Goal: Check status: Check status

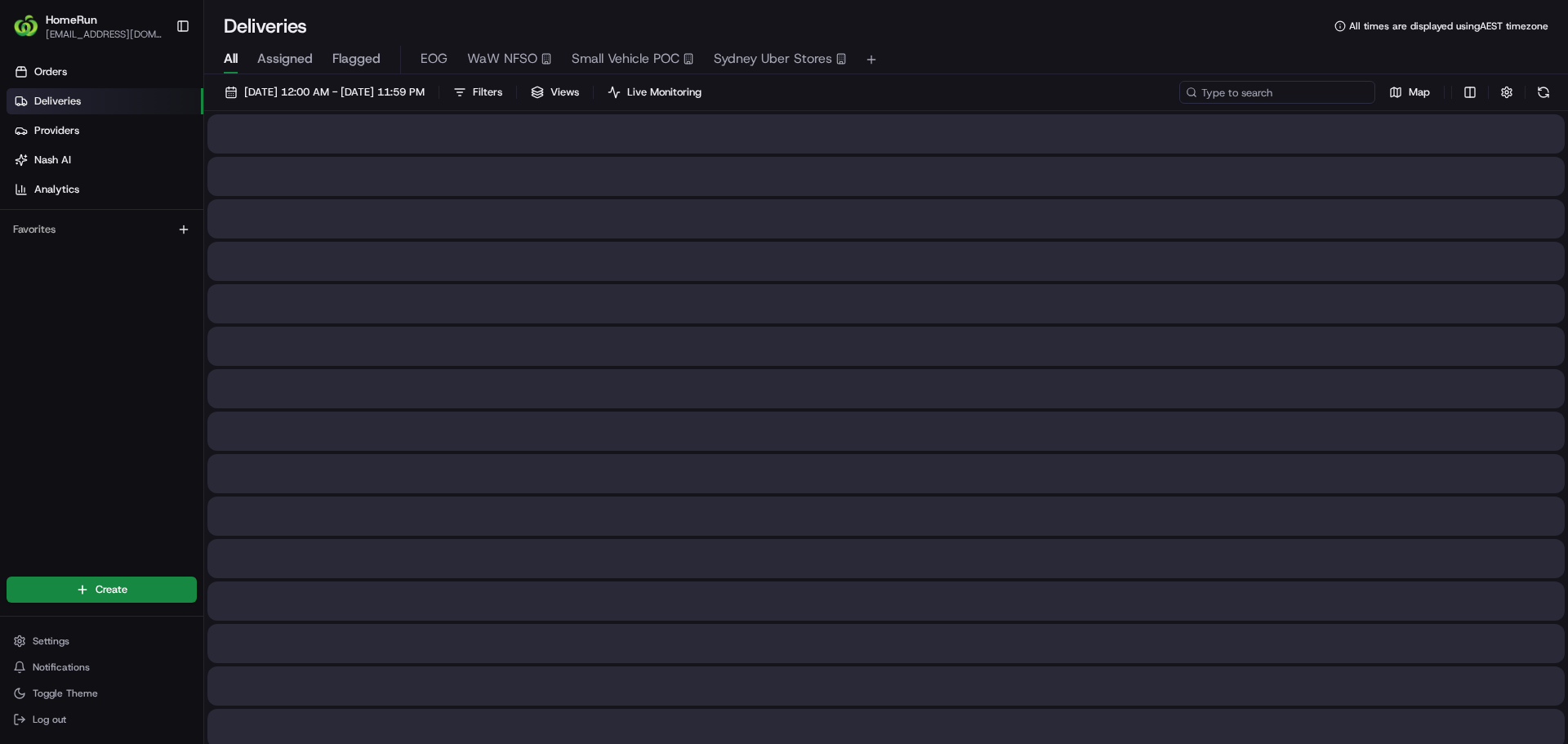
click at [1300, 100] on input at bounding box center [1277, 93] width 196 height 23
paste input "263935998"
type input "263935998"
click at [1161, 38] on div "Deliveries All times are displayed using AEST timezone" at bounding box center [886, 26] width 1364 height 26
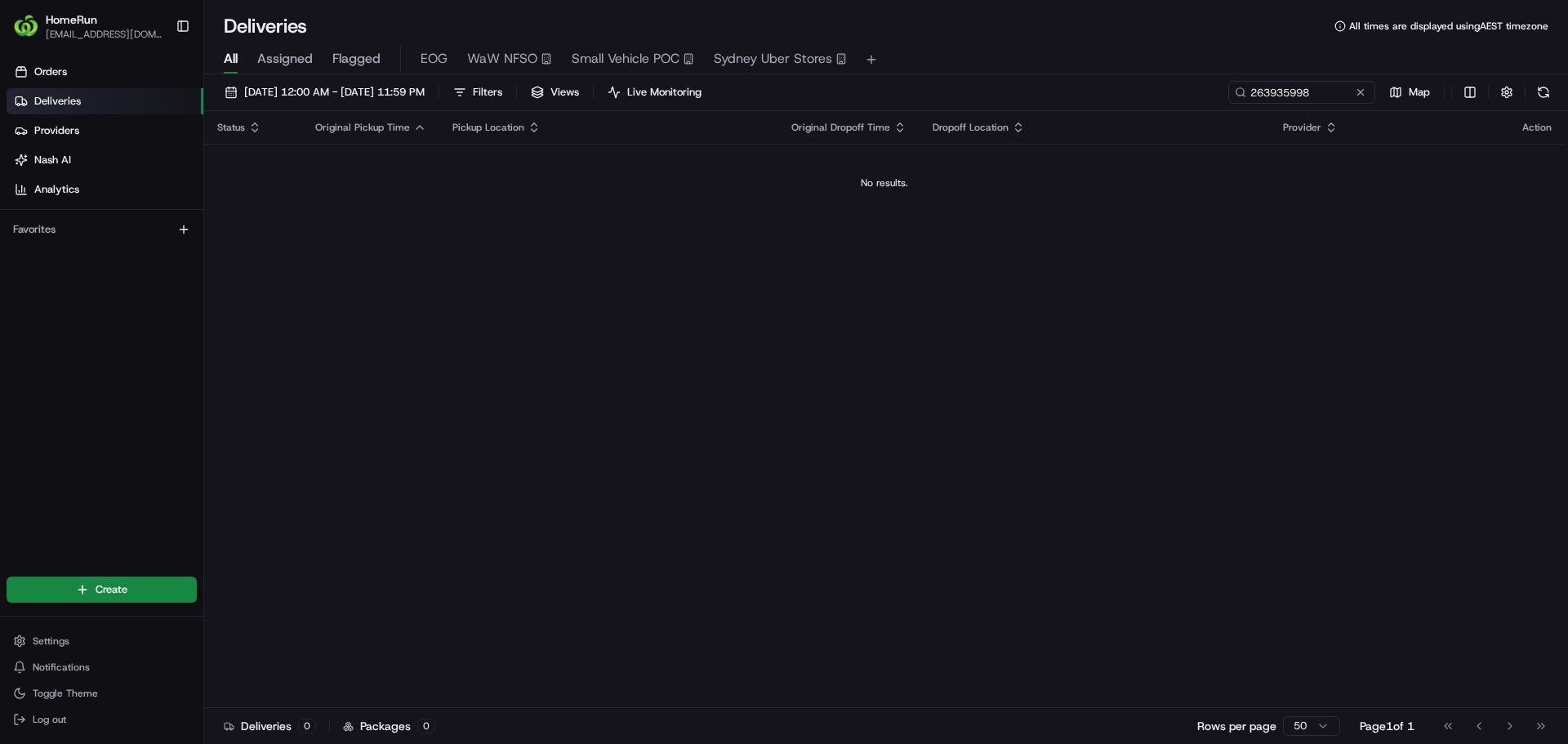
click at [425, 94] on span "21/08/2025 12:00 AM - 21/08/2025 11:59 PM" at bounding box center [334, 92] width 181 height 15
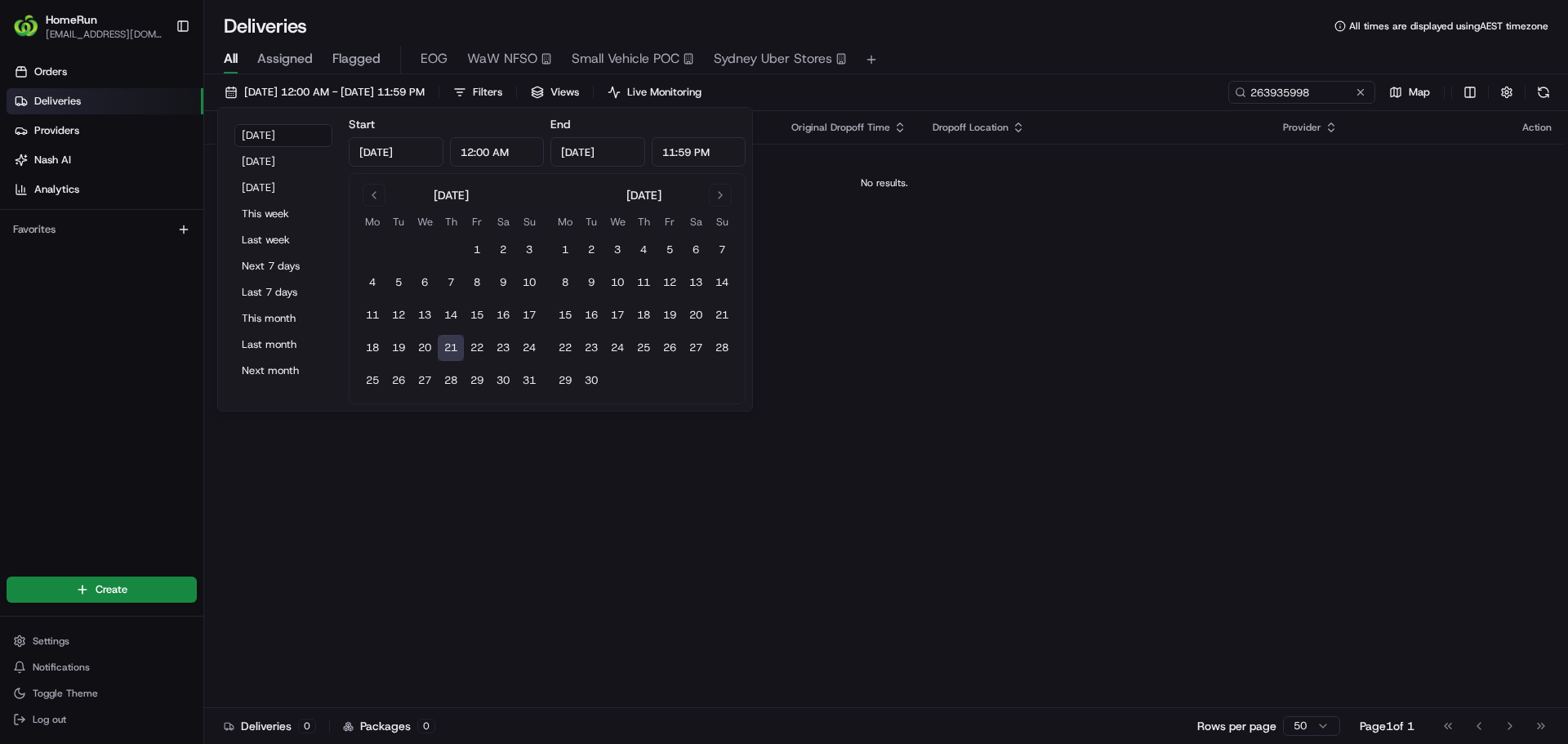
click at [470, 311] on button "15" at bounding box center [477, 316] width 26 height 26
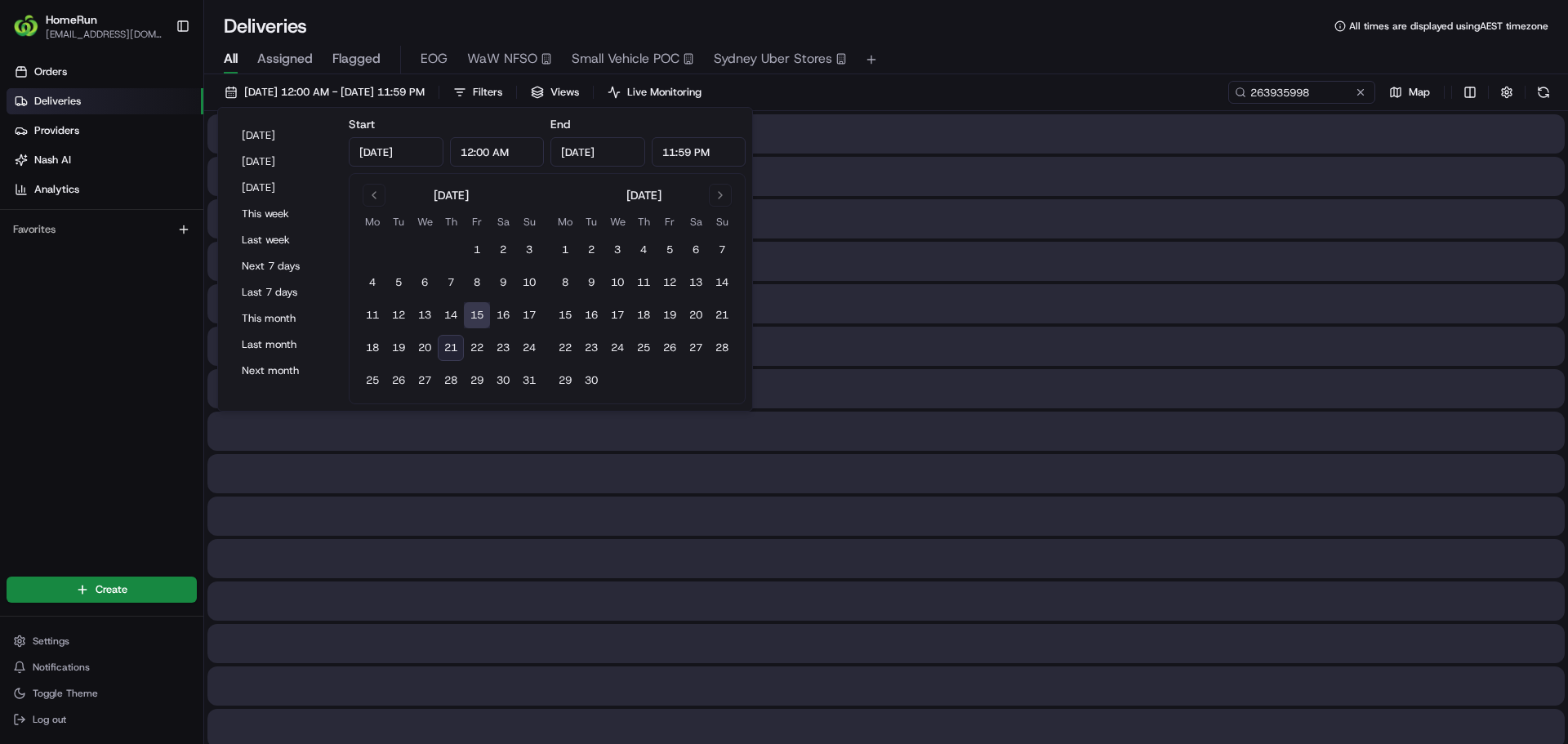
type input "Aug 15, 2025"
click at [947, 28] on div "Deliveries All times are displayed using AEST timezone" at bounding box center [886, 26] width 1364 height 26
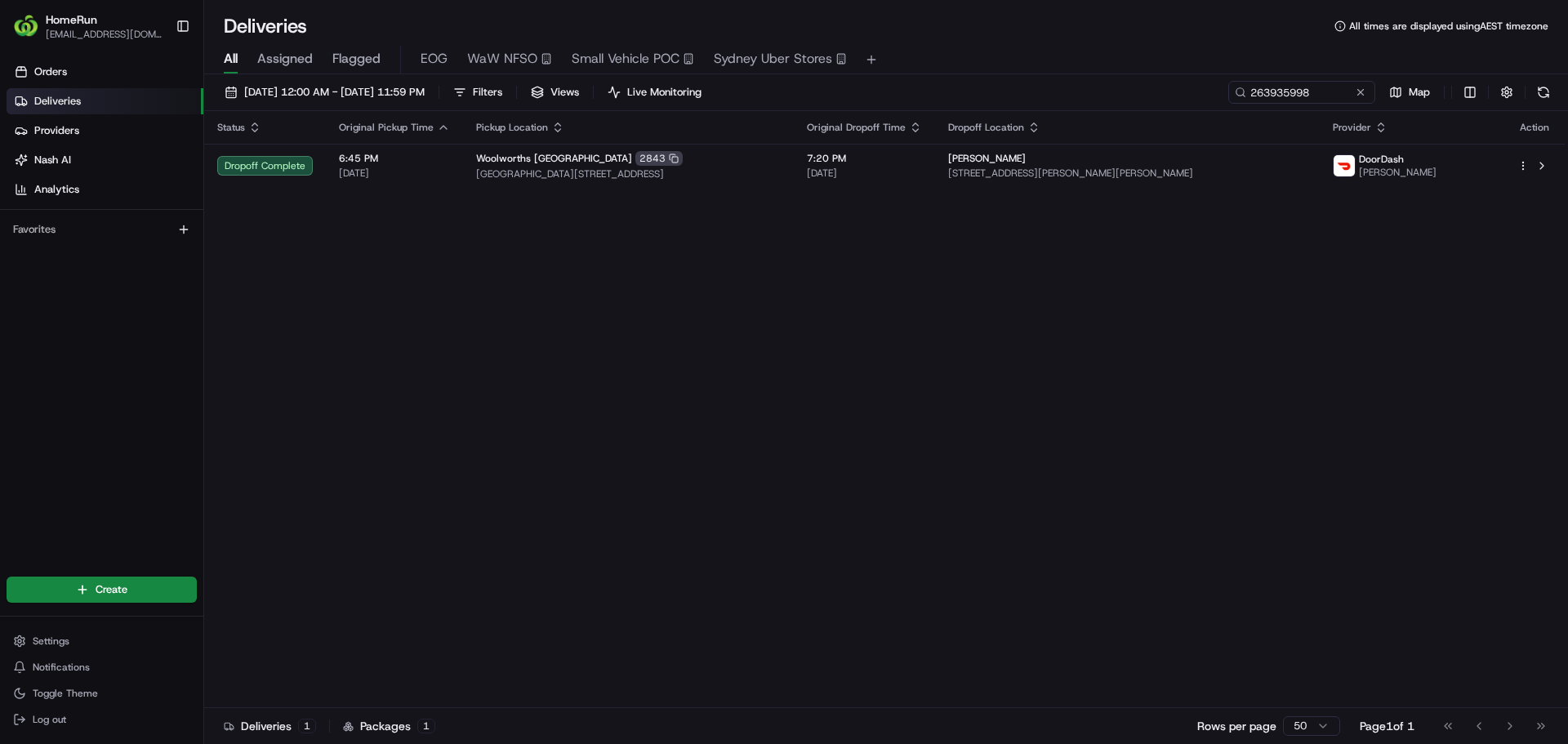
click at [781, 153] on div "Woolworths Marsden Fifth Avenue 2843" at bounding box center [628, 158] width 305 height 15
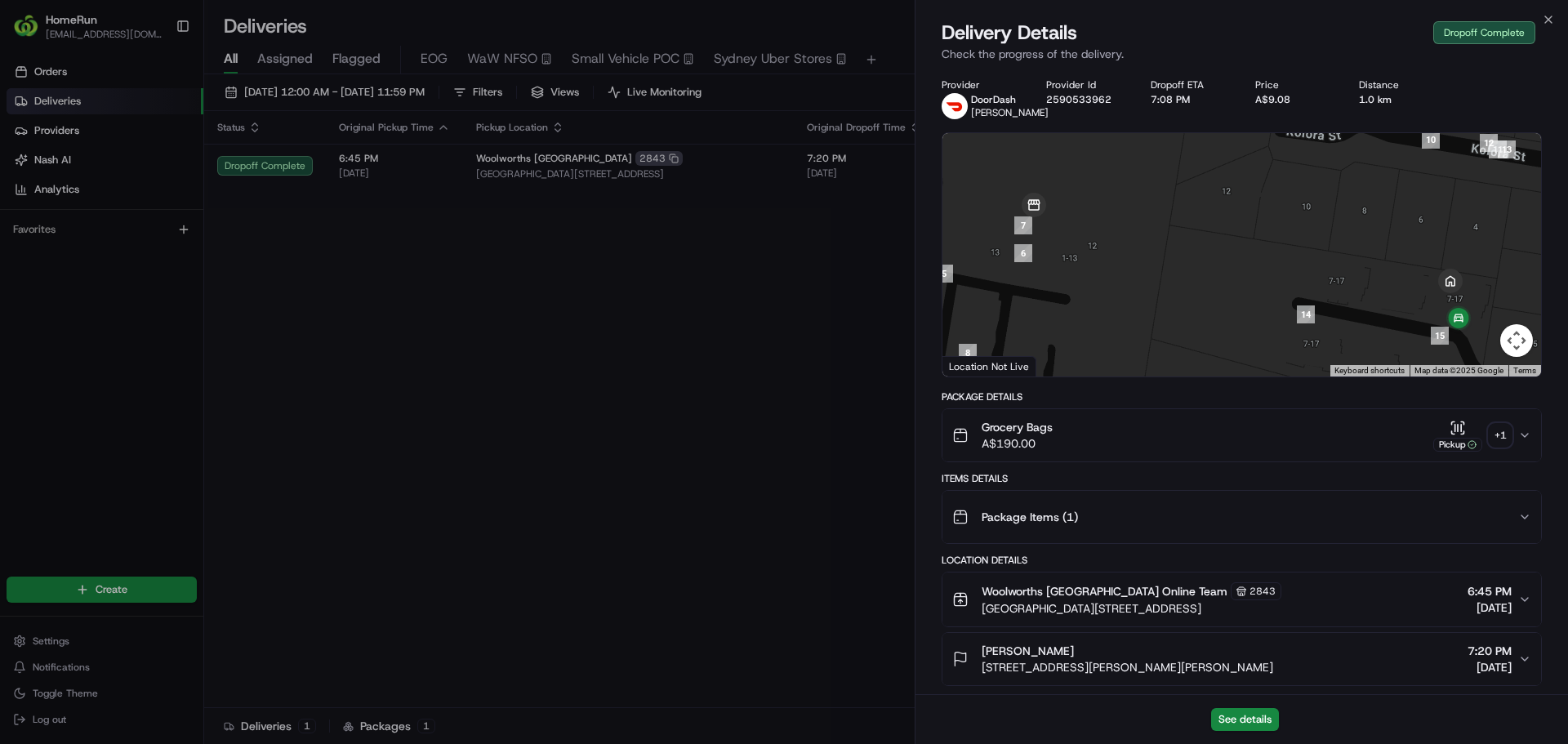
click at [1228, 719] on button "See details" at bounding box center [1245, 720] width 68 height 23
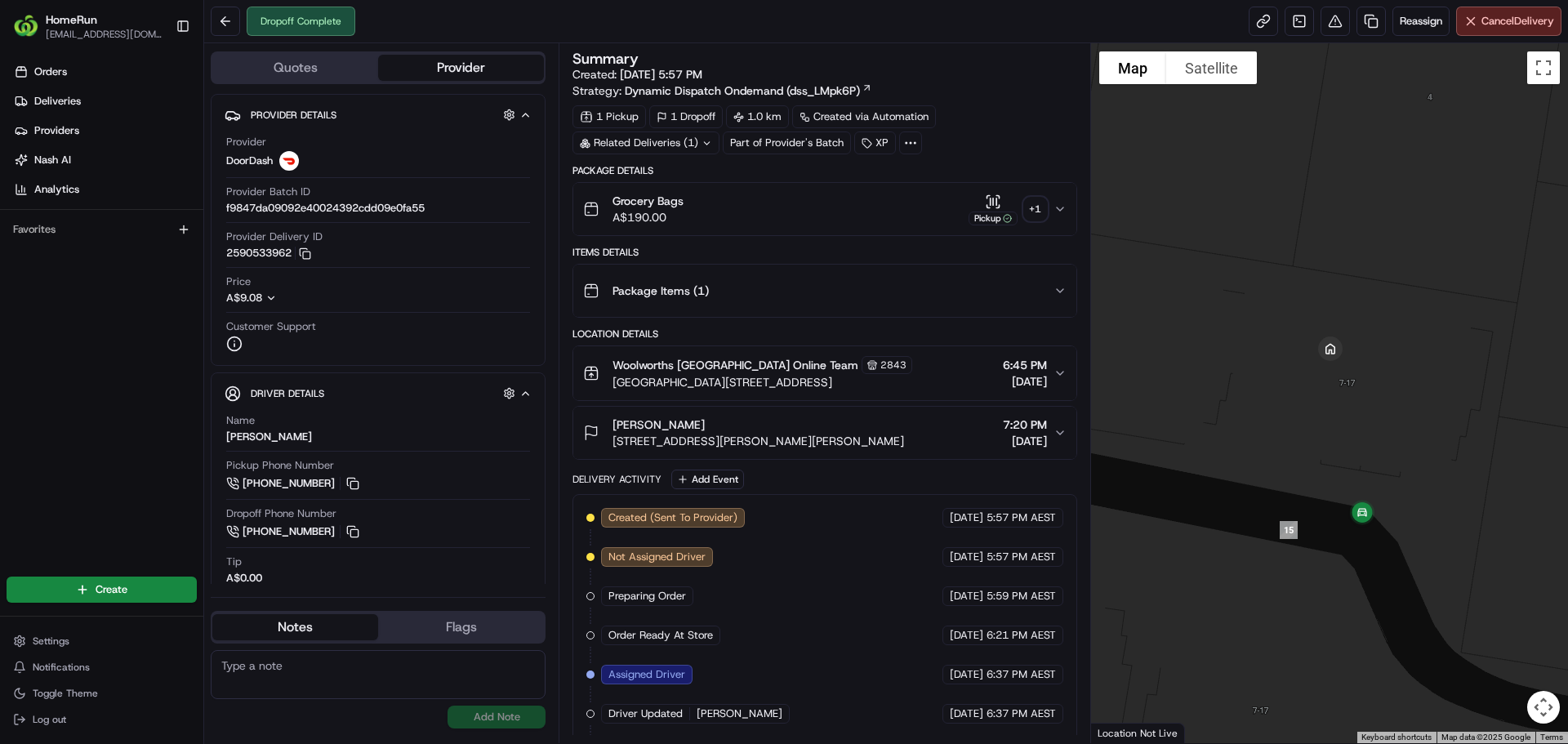
drag, startPoint x: 1481, startPoint y: 525, endPoint x: 1437, endPoint y: 460, distance: 78.5
click at [1437, 460] on div at bounding box center [1330, 393] width 478 height 700
click at [1039, 207] on div "+ 1" at bounding box center [1036, 209] width 23 height 23
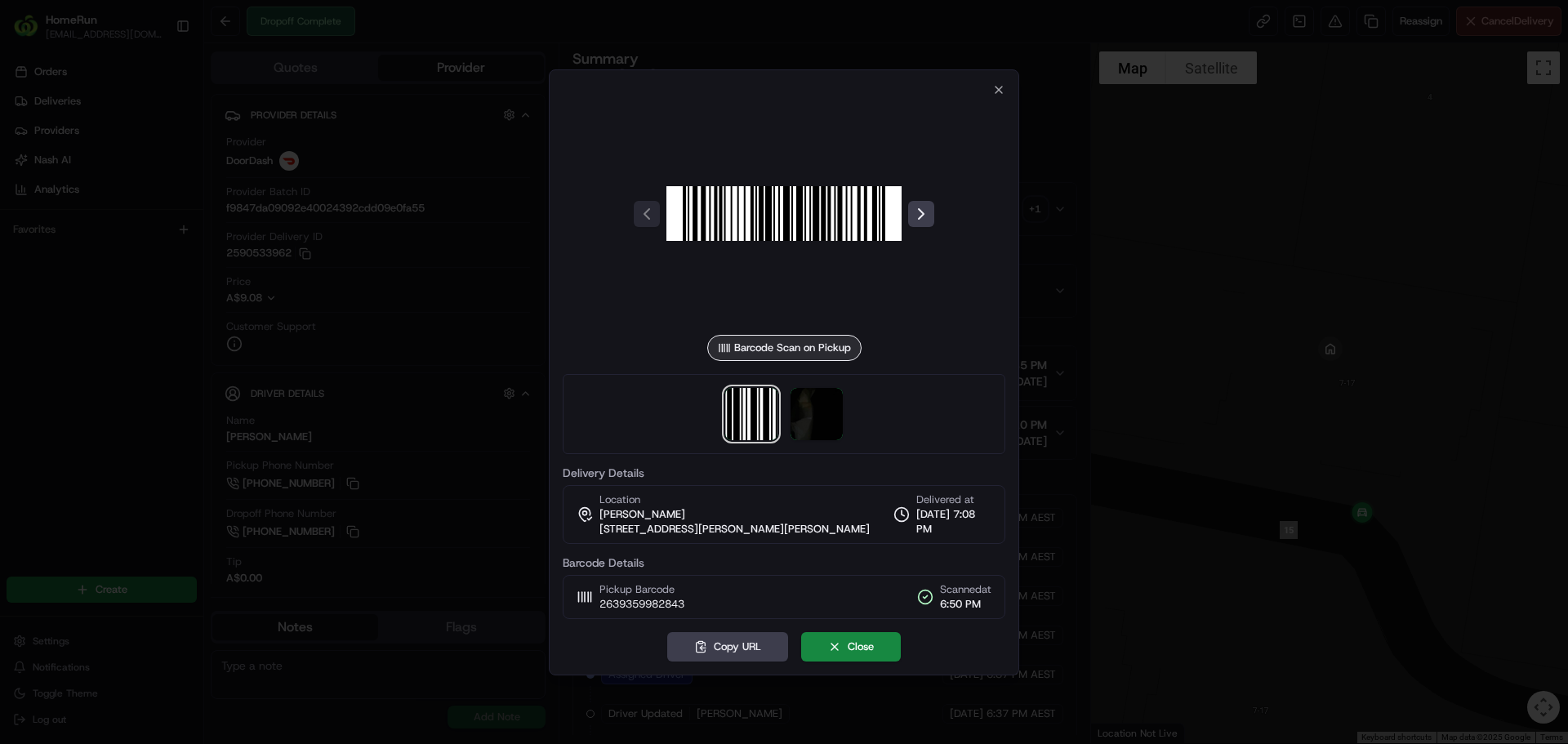
click at [846, 413] on div at bounding box center [784, 414] width 443 height 80
click at [836, 414] on img at bounding box center [817, 414] width 52 height 52
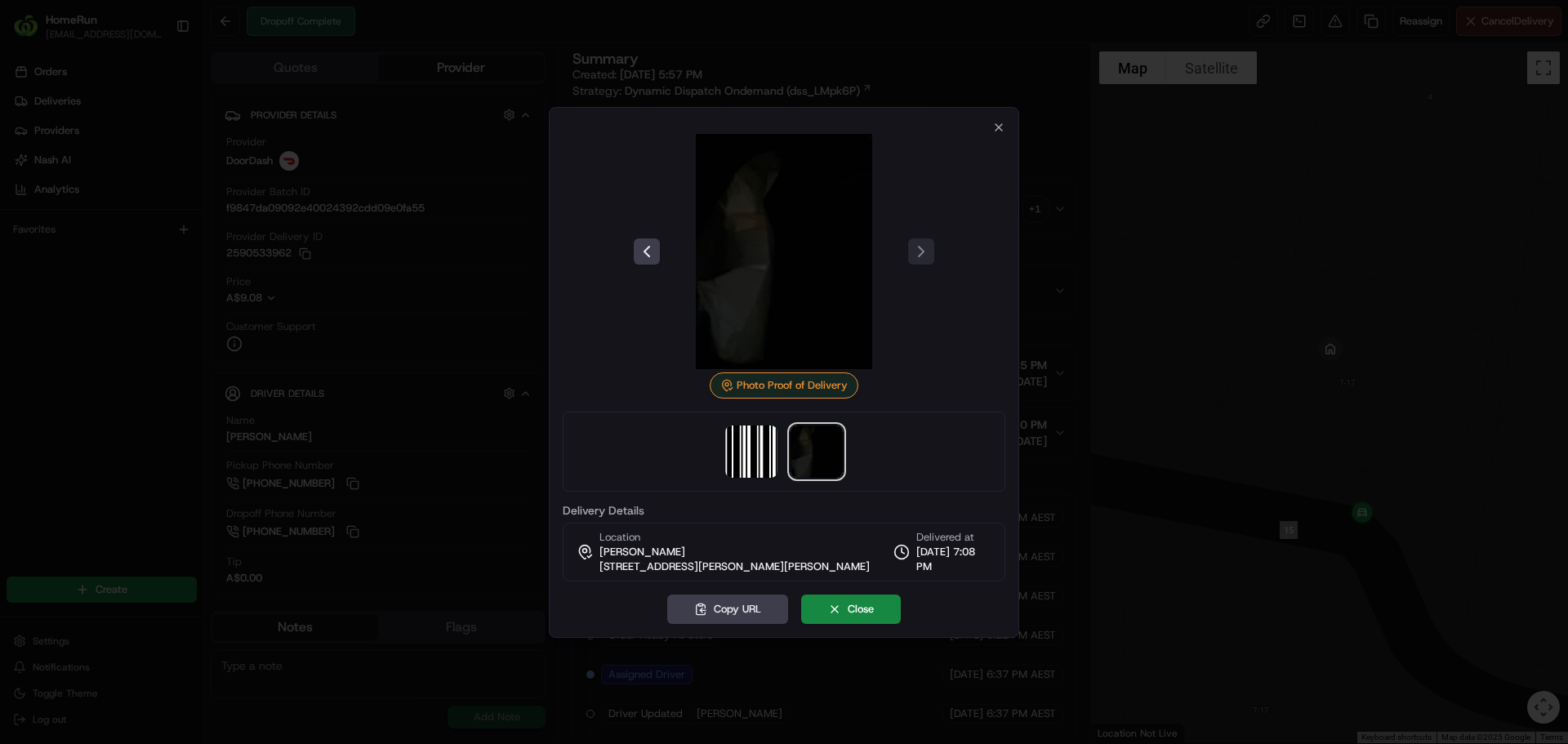
click at [1132, 316] on div at bounding box center [784, 372] width 1568 height 744
